Goal: Information Seeking & Learning: Check status

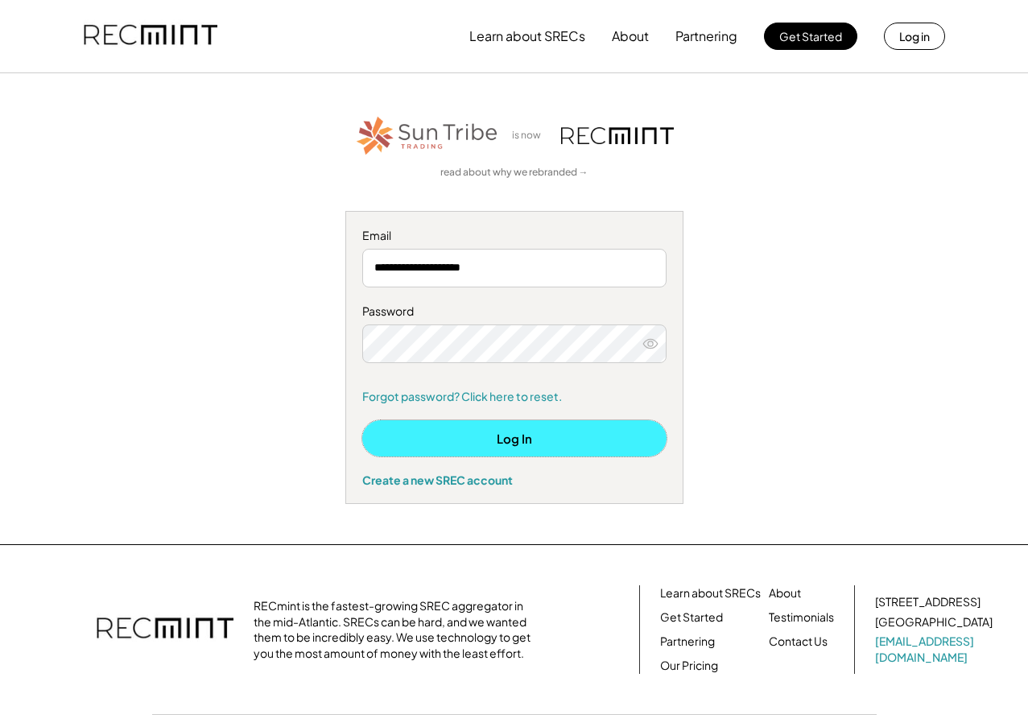
click at [507, 437] on button "Log In" at bounding box center [514, 438] width 304 height 36
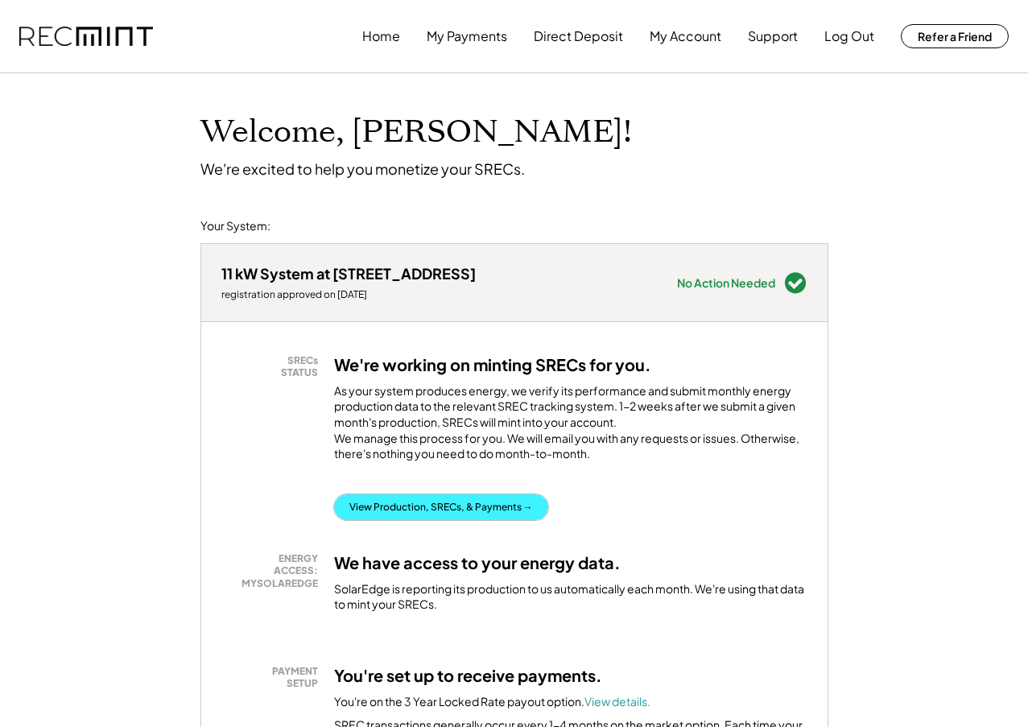
click at [474, 520] on button "View Production, SRECs, & Payments →" at bounding box center [441, 507] width 214 height 26
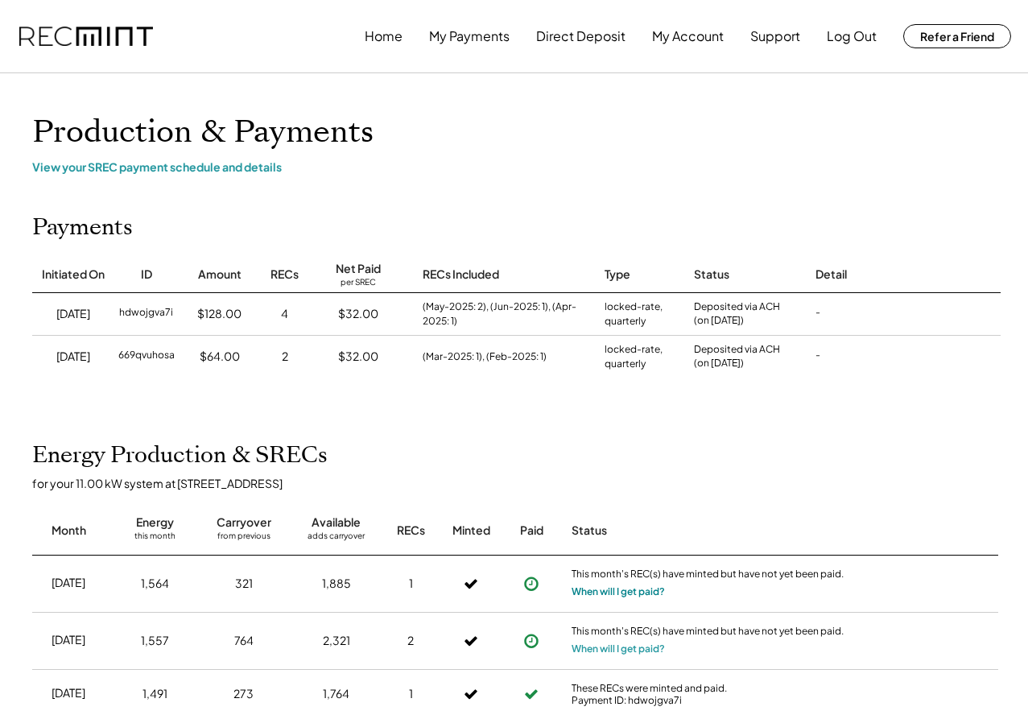
click at [644, 600] on button "When will I get paid?" at bounding box center [618, 592] width 93 height 16
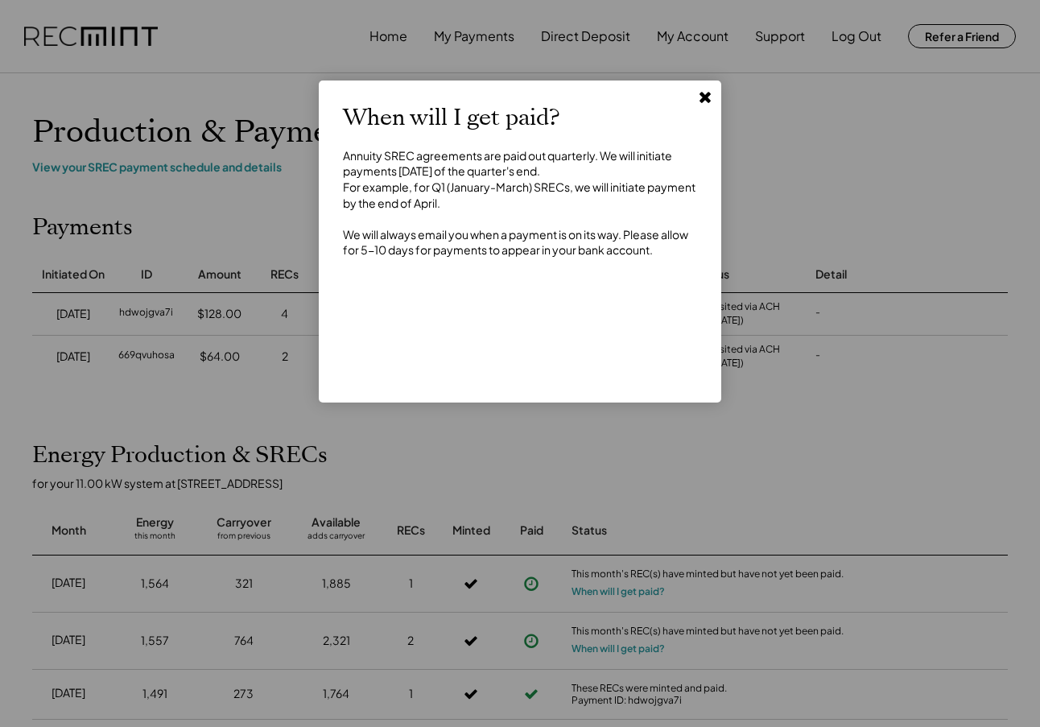
click at [703, 96] on use at bounding box center [705, 97] width 11 height 11
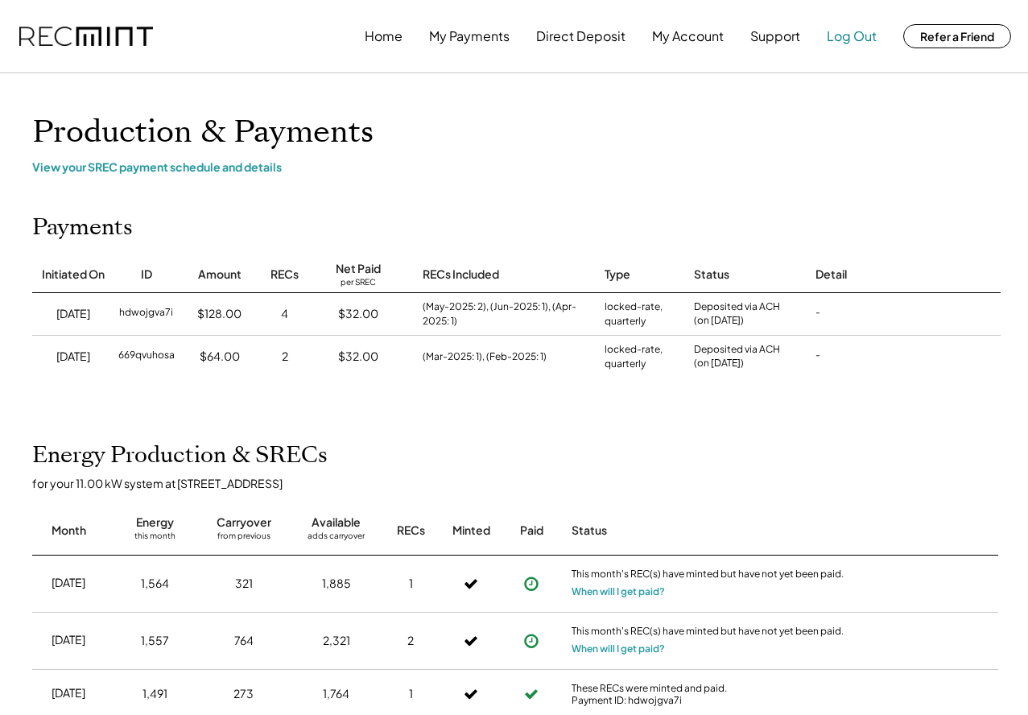
click at [858, 36] on button "Log Out" at bounding box center [852, 36] width 50 height 32
